Goal: Use online tool/utility: Utilize a website feature to perform a specific function

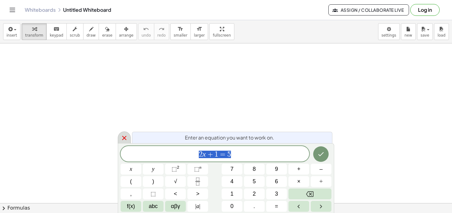
click at [128, 138] on div at bounding box center [124, 137] width 13 height 12
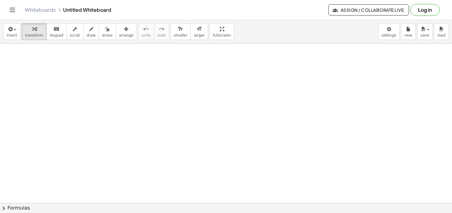
drag, startPoint x: 83, startPoint y: 69, endPoint x: 130, endPoint y: 87, distance: 50.3
click at [86, 38] on button "draw" at bounding box center [91, 31] width 16 height 17
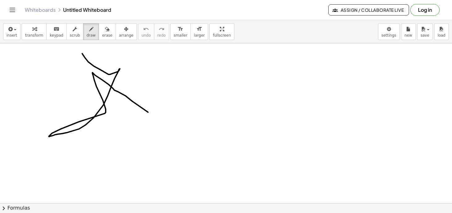
drag, startPoint x: 82, startPoint y: 53, endPoint x: 177, endPoint y: 130, distance: 122.1
drag, startPoint x: 192, startPoint y: 83, endPoint x: 202, endPoint y: 97, distance: 17.4
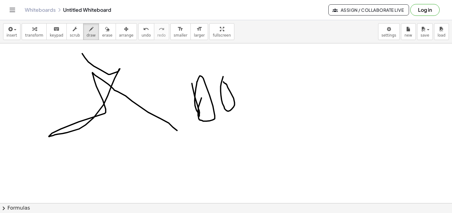
drag, startPoint x: 223, startPoint y: 76, endPoint x: 224, endPoint y: 80, distance: 3.5
drag, startPoint x: 252, startPoint y: 78, endPoint x: 260, endPoint y: 94, distance: 17.3
drag, startPoint x: 269, startPoint y: 81, endPoint x: 261, endPoint y: 109, distance: 29.2
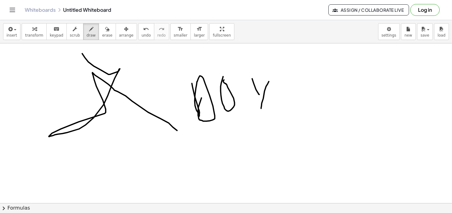
drag, startPoint x: 278, startPoint y: 88, endPoint x: 275, endPoint y: 86, distance: 3.5
drag, startPoint x: 294, startPoint y: 83, endPoint x: 300, endPoint y: 80, distance: 6.5
